Goal: Information Seeking & Learning: Find specific fact

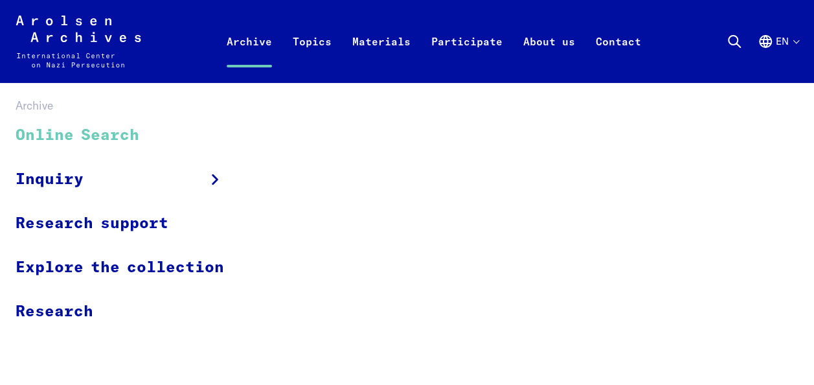
click at [104, 132] on link "Online Search" at bounding box center [128, 135] width 225 height 43
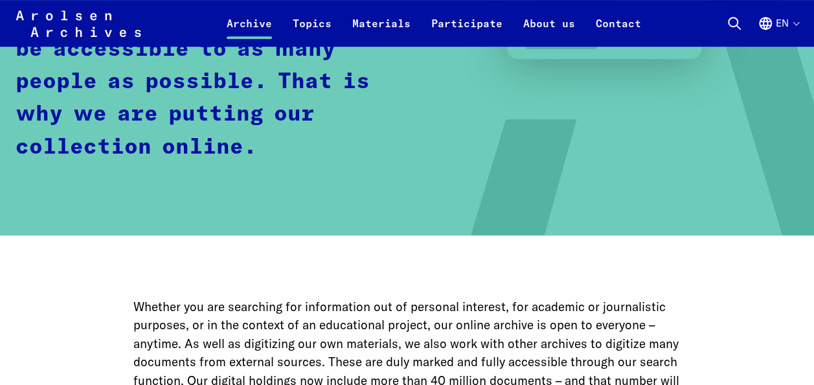
scroll to position [672, 0]
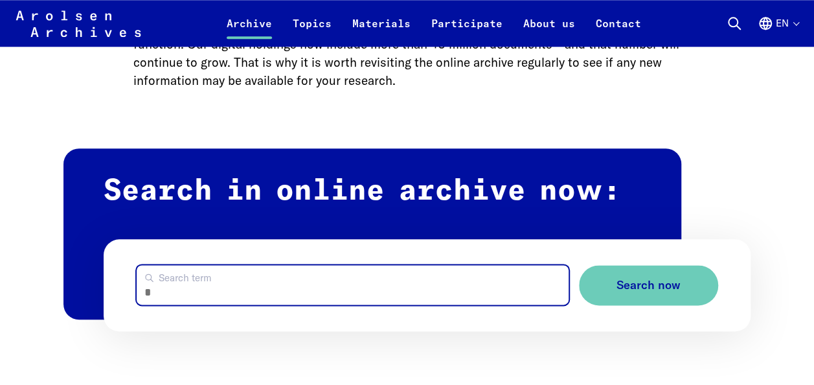
click at [367, 286] on input "Search term" at bounding box center [353, 285] width 433 height 40
click at [579, 265] on button "Search now" at bounding box center [648, 285] width 139 height 41
type input "**********"
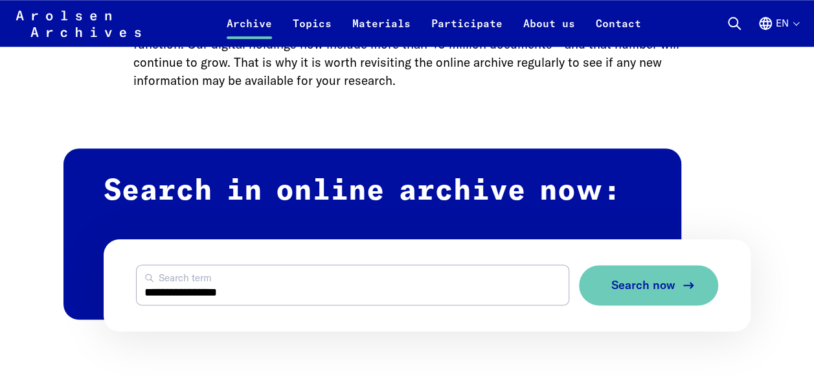
click at [665, 279] on span "Search now" at bounding box center [643, 286] width 64 height 14
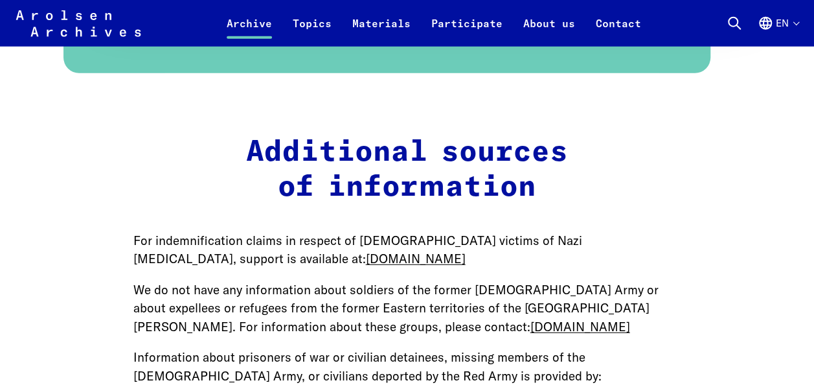
scroll to position [1345, 0]
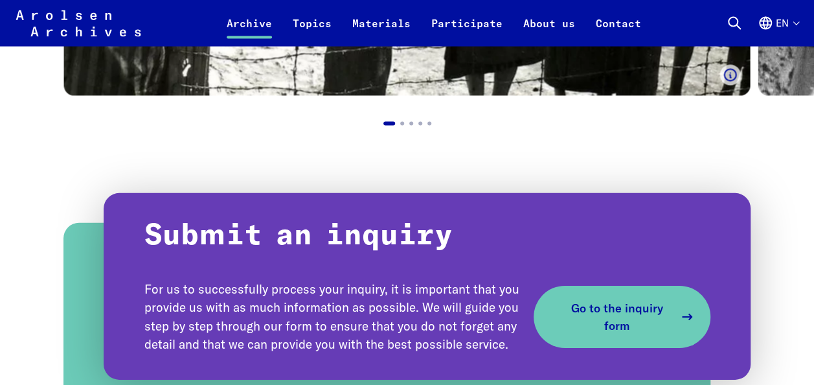
click at [582, 325] on span "Go to the inquiry form" at bounding box center [617, 316] width 114 height 35
